Goal: Task Accomplishment & Management: Use online tool/utility

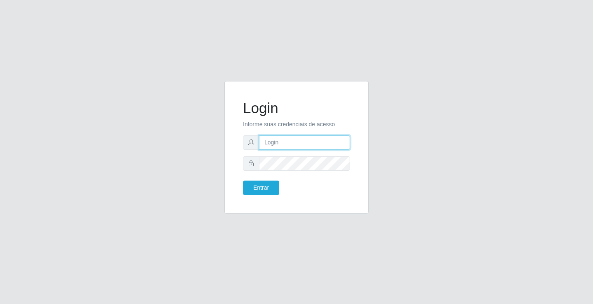
drag, startPoint x: 0, startPoint y: 0, endPoint x: 279, endPoint y: 145, distance: 314.0
click at [279, 145] on input "text" at bounding box center [304, 142] width 91 height 14
type input "[PERSON_NAME]"
click at [243, 181] on button "Entrar" at bounding box center [261, 188] width 36 height 14
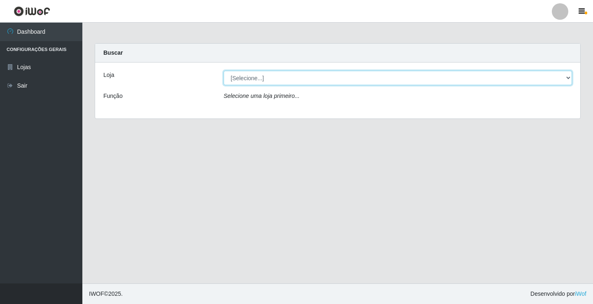
drag, startPoint x: 305, startPoint y: 77, endPoint x: 305, endPoint y: 82, distance: 5.4
click at [305, 77] on select "[Selecione...] Ideal - Conceição" at bounding box center [398, 78] width 348 height 14
select select "231"
click at [224, 71] on select "[Selecione...] Ideal - Conceição" at bounding box center [398, 78] width 348 height 14
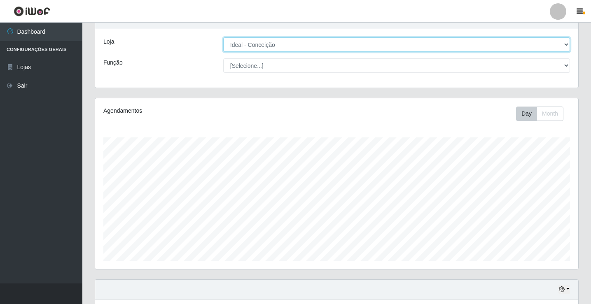
scroll to position [329, 0]
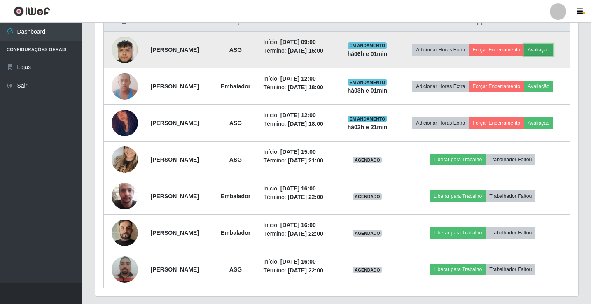
click at [524, 56] on button "Avaliação" at bounding box center [538, 50] width 29 height 12
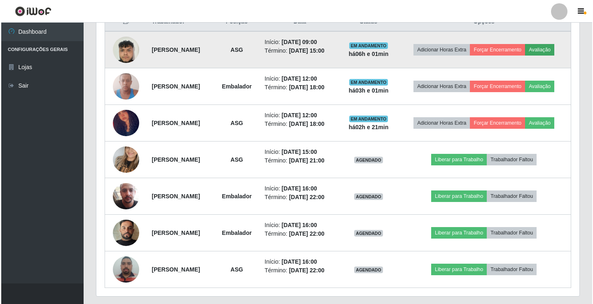
scroll to position [171, 479]
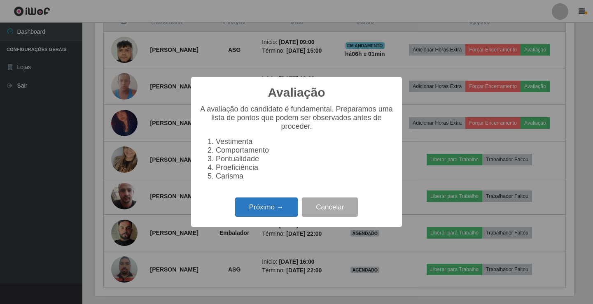
click at [274, 215] on button "Próximo →" at bounding box center [266, 207] width 63 height 19
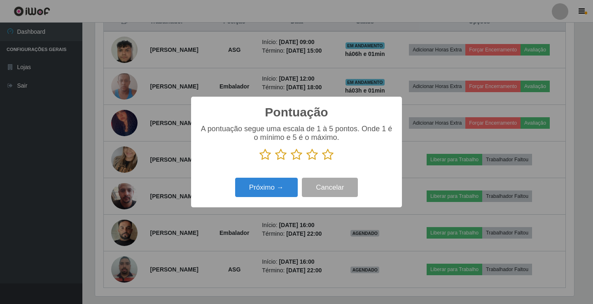
scroll to position [411552, 411244]
click at [298, 155] on icon at bounding box center [297, 155] width 12 height 12
click at [291, 161] on input "radio" at bounding box center [291, 161] width 0 height 0
click at [287, 189] on button "Próximo →" at bounding box center [266, 187] width 63 height 19
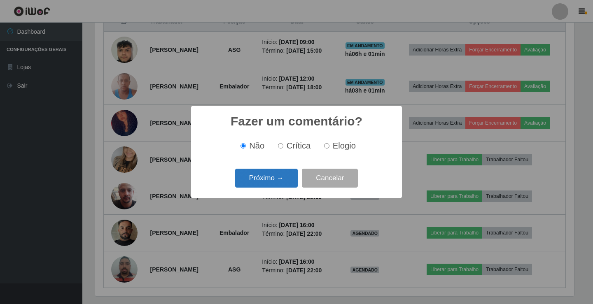
click at [287, 183] on button "Próximo →" at bounding box center [266, 178] width 63 height 19
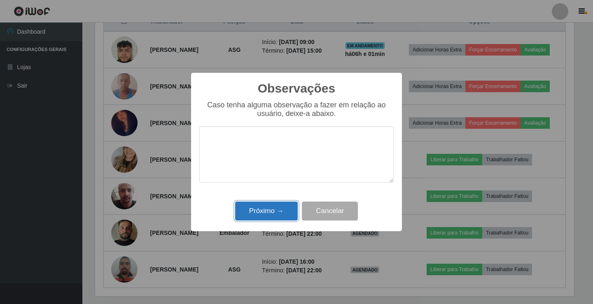
click at [288, 212] on button "Próximo →" at bounding box center [266, 211] width 63 height 19
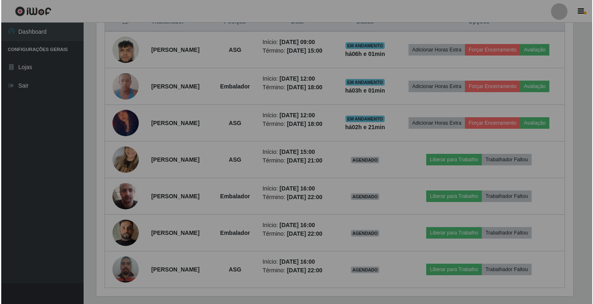
scroll to position [171, 483]
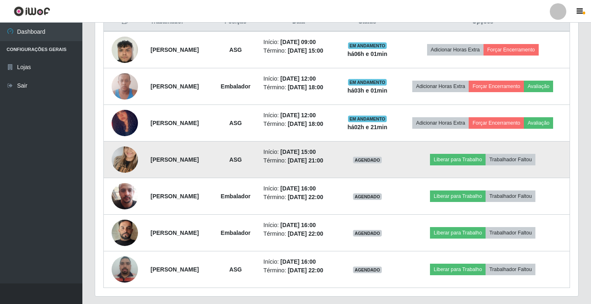
click at [126, 181] on img at bounding box center [125, 159] width 26 height 47
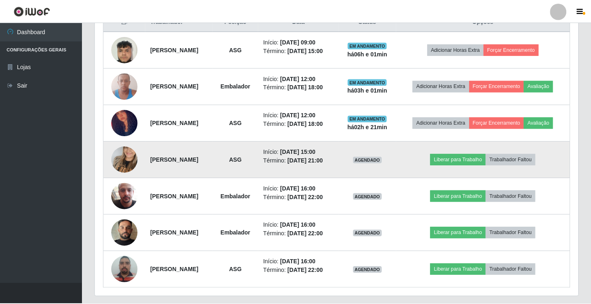
scroll to position [171, 479]
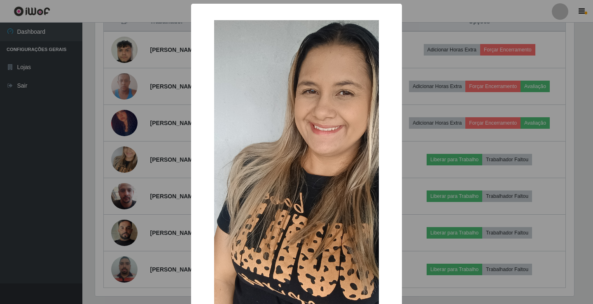
click at [126, 181] on div "× OK Cancel" at bounding box center [296, 152] width 593 height 304
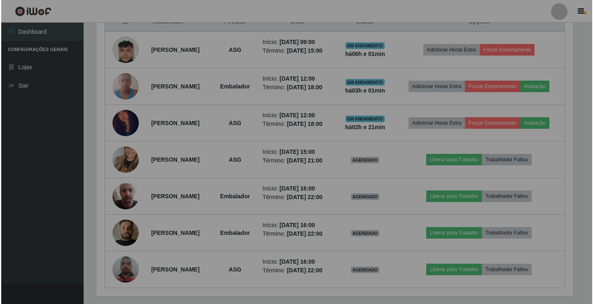
scroll to position [171, 483]
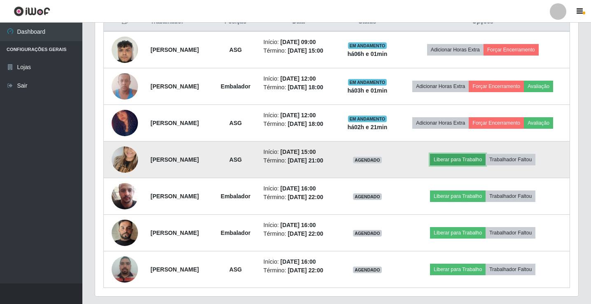
click at [452, 166] on button "Liberar para Trabalho" at bounding box center [458, 160] width 56 height 12
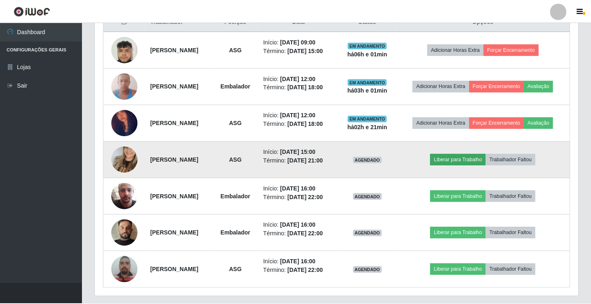
scroll to position [171, 479]
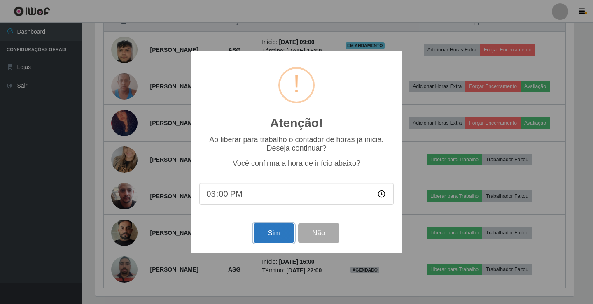
click at [269, 238] on button "Sim" at bounding box center [274, 233] width 40 height 19
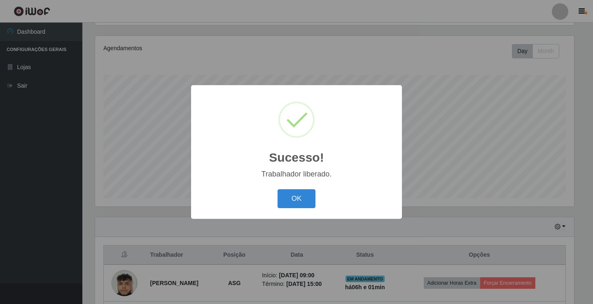
drag, startPoint x: 303, startPoint y: 197, endPoint x: 319, endPoint y: 197, distance: 15.7
click at [304, 198] on button "OK" at bounding box center [297, 198] width 38 height 19
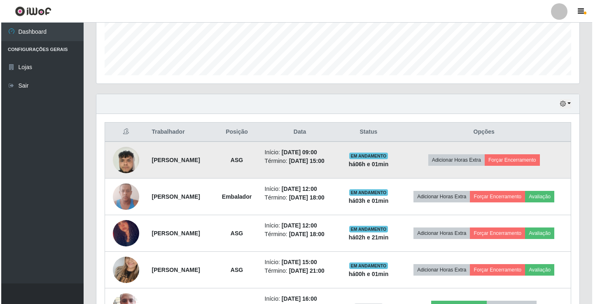
scroll to position [219, 0]
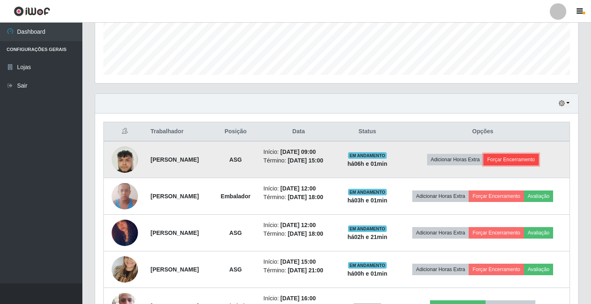
click at [529, 161] on button "Forçar Encerramento" at bounding box center [510, 160] width 55 height 12
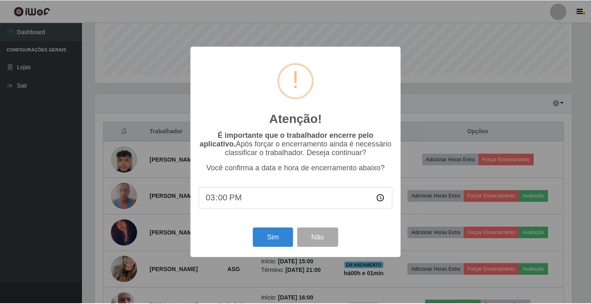
scroll to position [171, 479]
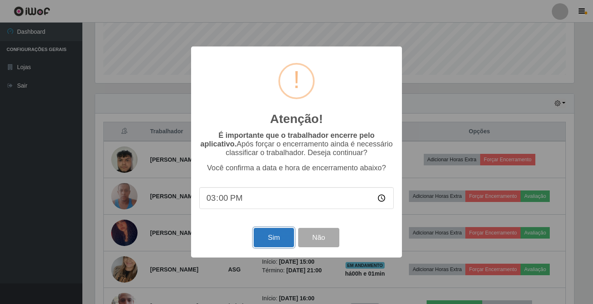
click at [275, 238] on button "Sim" at bounding box center [274, 237] width 40 height 19
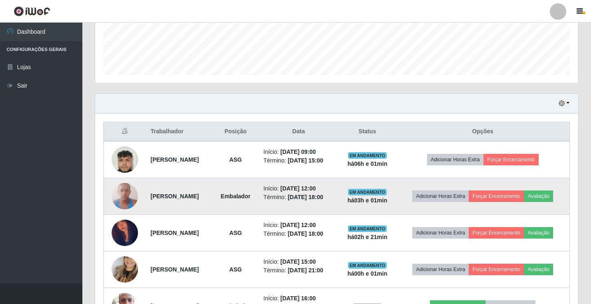
scroll to position [0, 0]
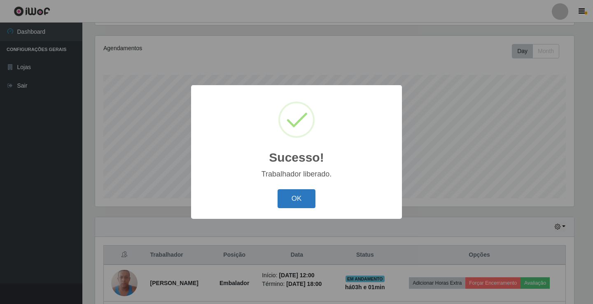
click at [299, 201] on button "OK" at bounding box center [297, 198] width 38 height 19
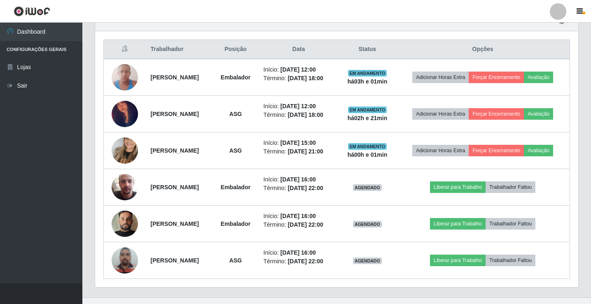
drag, startPoint x: 557, startPoint y: 19, endPoint x: 564, endPoint y: 24, distance: 8.5
click at [557, 20] on li "Perfil Alterar Senha Sair" at bounding box center [558, 11] width 25 height 21
click at [555, 13] on div at bounding box center [558, 11] width 16 height 16
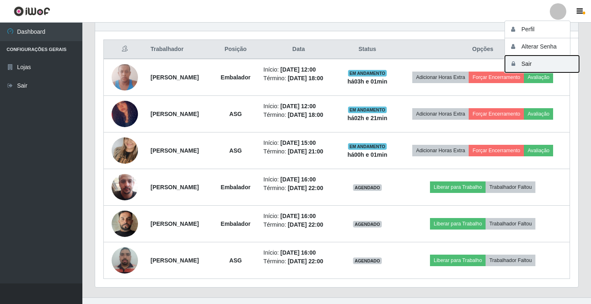
click at [549, 58] on button "Sair" at bounding box center [542, 64] width 74 height 17
